Goal: Transaction & Acquisition: Purchase product/service

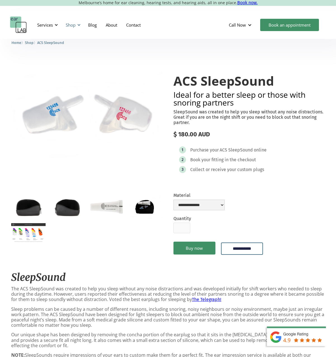
click at [72, 25] on div "Shop" at bounding box center [71, 25] width 10 height 6
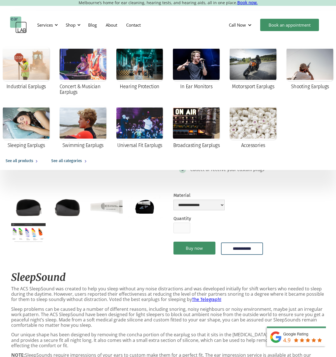
click at [117, 199] on img "open lightbox" at bounding box center [106, 206] width 34 height 23
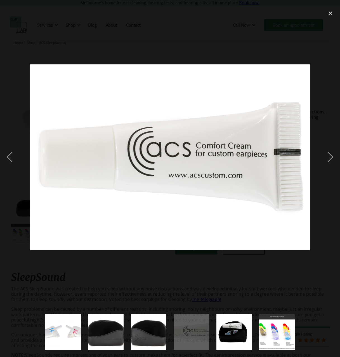
click at [266, 35] on div at bounding box center [170, 157] width 340 height 300
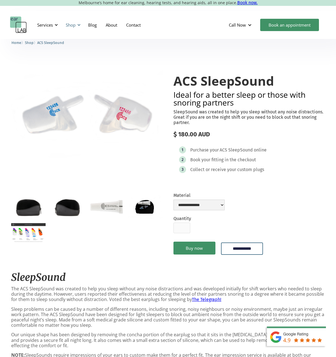
click at [74, 24] on div "Shop" at bounding box center [71, 25] width 10 height 6
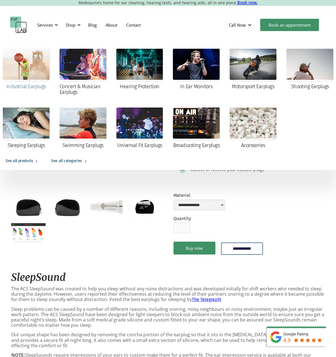
click at [28, 88] on div "Industrial Earplugs" at bounding box center [25, 87] width 39 height 6
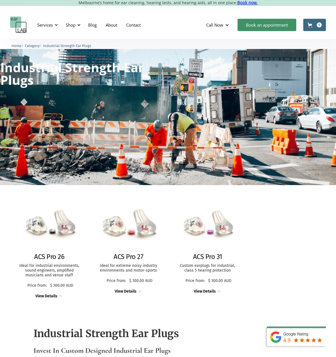
scroll to position [148, 0]
